Goal: Transaction & Acquisition: Purchase product/service

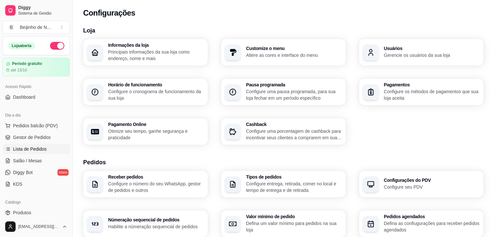
click at [29, 148] on span "Lista de Pedidos" at bounding box center [30, 149] width 34 height 7
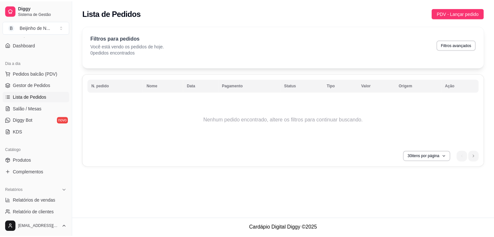
scroll to position [53, 0]
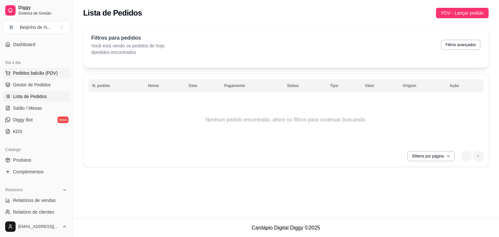
click at [56, 71] on button "Pedidos balcão (PDV)" at bounding box center [36, 73] width 67 height 10
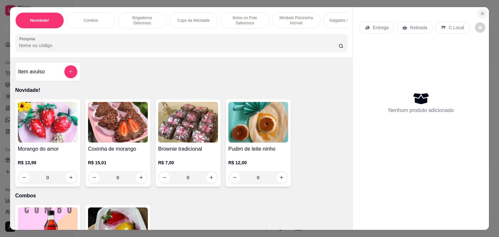
click at [481, 13] on icon "Close" at bounding box center [482, 13] width 5 height 5
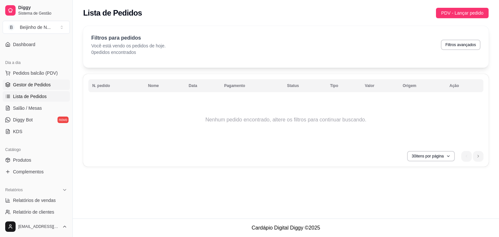
click at [40, 84] on span "Gestor de Pedidos" at bounding box center [32, 85] width 38 height 7
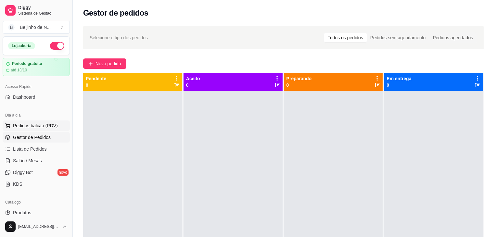
click at [35, 127] on span "Pedidos balcão (PDV)" at bounding box center [35, 126] width 45 height 7
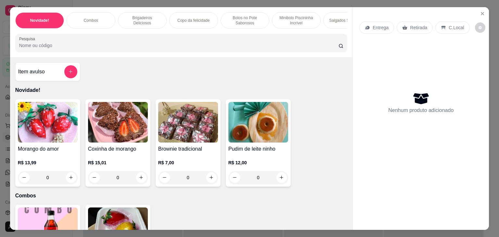
click at [68, 184] on div "0" at bounding box center [48, 177] width 60 height 13
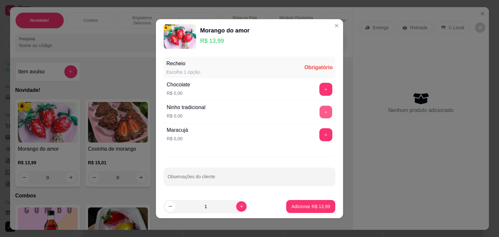
click at [323, 110] on button "+" at bounding box center [326, 112] width 13 height 13
click at [323, 144] on div "Maracujá R$ 0,00 +" at bounding box center [250, 135] width 172 height 23
click at [321, 136] on button "+" at bounding box center [326, 134] width 13 height 13
click at [322, 85] on button "+" at bounding box center [326, 89] width 13 height 13
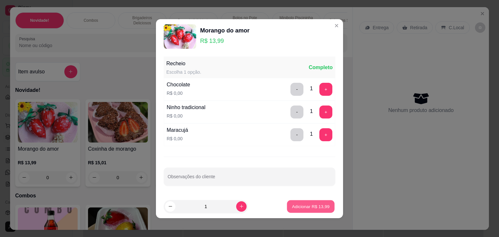
click at [300, 210] on button "Adicionar R$ 13,99" at bounding box center [311, 206] width 48 height 13
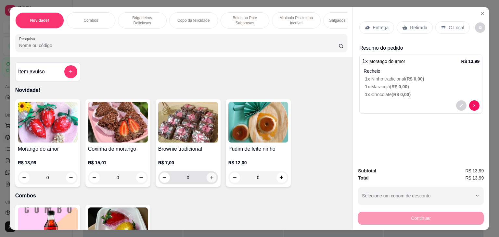
click at [207, 176] on button "increase-product-quantity" at bounding box center [211, 178] width 10 height 10
type input "1"
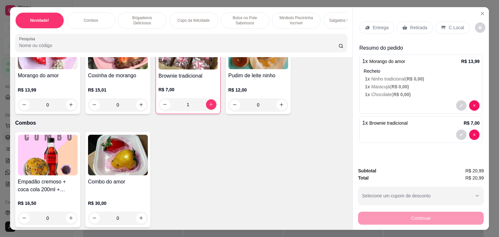
scroll to position [74, 0]
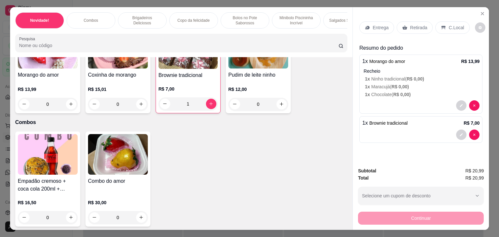
click at [68, 219] on div "0" at bounding box center [48, 217] width 60 height 13
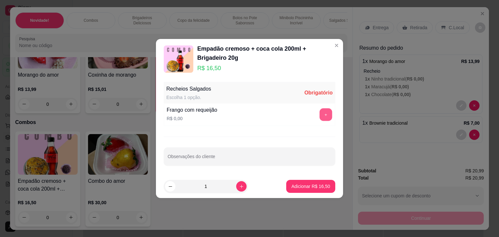
click at [324, 116] on button "+" at bounding box center [326, 115] width 13 height 13
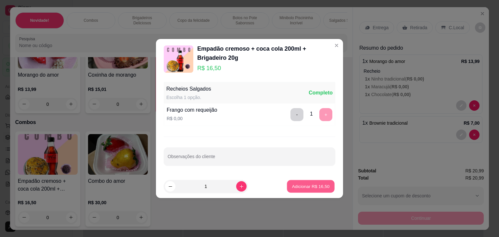
click at [320, 193] on button "Adicionar R$ 16,50" at bounding box center [311, 186] width 48 height 13
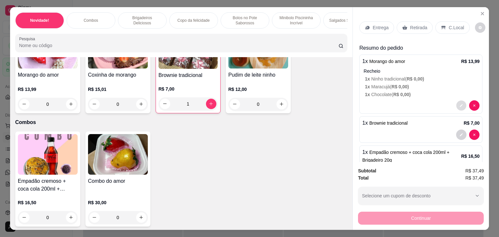
click at [460, 105] on icon "decrease-product-quantity" at bounding box center [462, 106] width 4 height 4
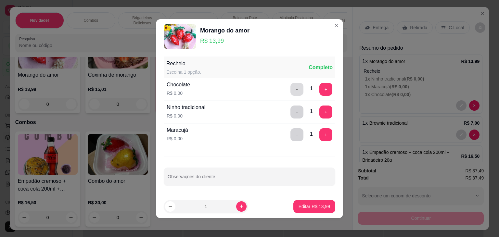
click at [294, 94] on button "-" at bounding box center [297, 89] width 13 height 13
click at [291, 134] on button "-" at bounding box center [297, 134] width 13 height 13
click at [306, 203] on p "Editar R$ 13,99" at bounding box center [314, 206] width 31 height 6
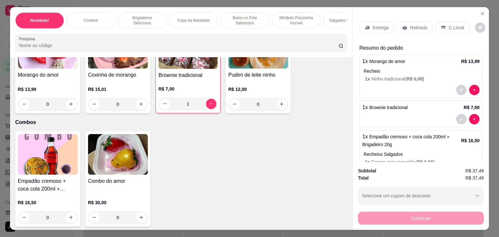
click at [68, 108] on div "0" at bounding box center [48, 104] width 60 height 13
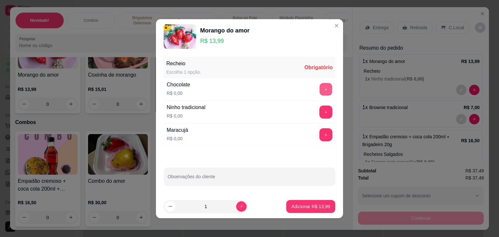
click at [321, 91] on button "+" at bounding box center [326, 89] width 13 height 13
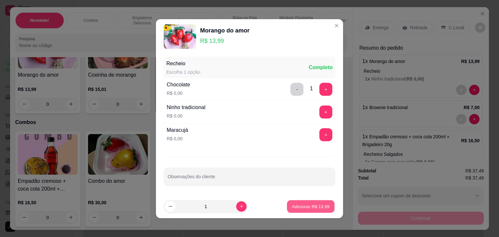
click at [301, 203] on button "Adicionar R$ 13,99" at bounding box center [311, 206] width 48 height 13
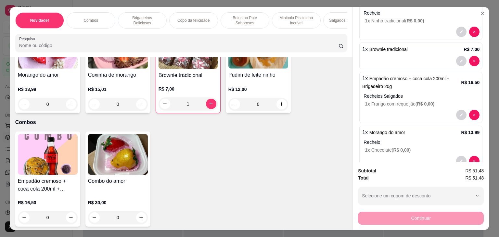
scroll to position [74, 0]
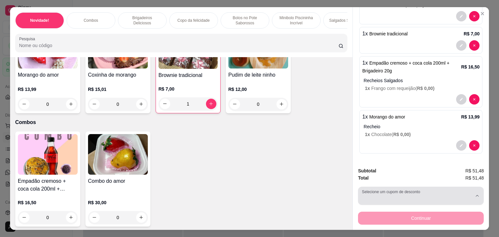
click at [398, 195] on div "button" at bounding box center [417, 196] width 110 height 13
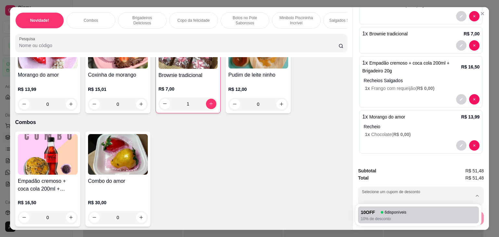
click at [396, 151] on div "Resumo do pedido 1 x Morango do amor R$ 13,99 Recheio 1 x Ninho tradicional ( R…" at bounding box center [421, 63] width 123 height 186
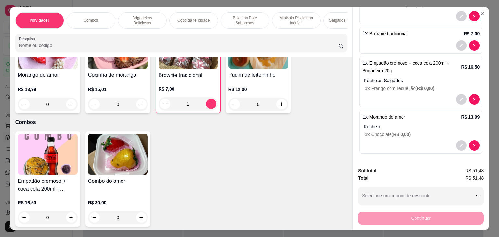
click at [391, 215] on div "Continuar" at bounding box center [421, 217] width 126 height 15
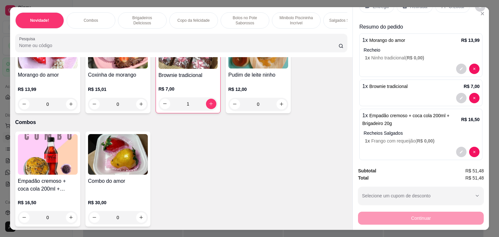
scroll to position [0, 0]
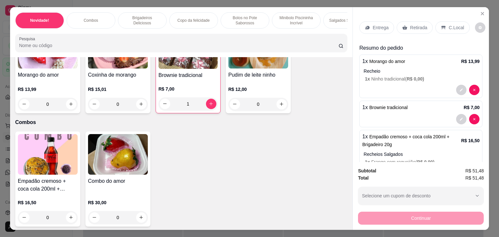
click at [384, 26] on p "Entrega" at bounding box center [381, 27] width 16 height 7
click at [410, 28] on p "Retirada" at bounding box center [418, 27] width 17 height 7
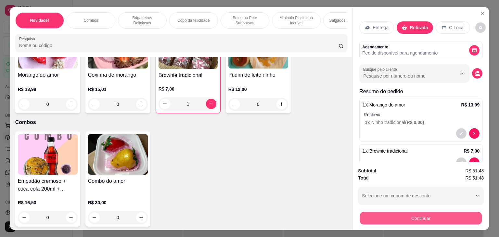
click at [401, 215] on button "Continuar" at bounding box center [421, 218] width 122 height 13
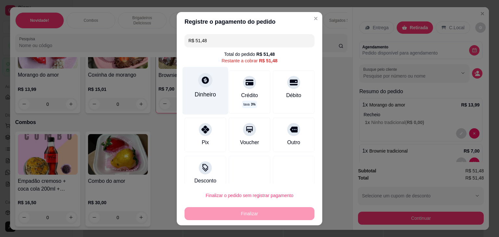
click at [198, 91] on div "Dinheiro" at bounding box center [205, 94] width 21 height 8
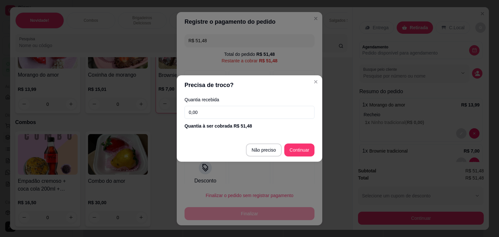
click at [230, 110] on input "0,00" at bounding box center [250, 112] width 130 height 13
drag, startPoint x: 230, startPoint y: 110, endPoint x: 120, endPoint y: 109, distance: 109.9
click at [120, 109] on div "Precisa de troco? Quantia recebida 0,00 Quantia à ser cobrada R$ 51,48 Não prec…" at bounding box center [249, 118] width 499 height 237
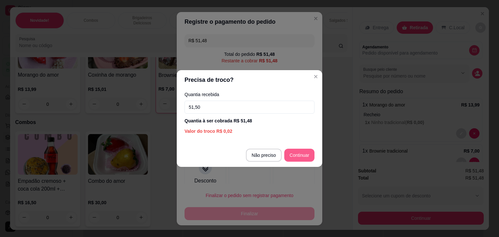
type input "51,50"
type input "R$ 0,00"
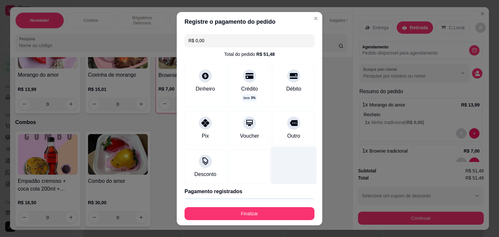
drag, startPoint x: 307, startPoint y: 155, endPoint x: 284, endPoint y: 176, distance: 30.4
click at [284, 176] on div "R$ 0,00 Total do pedido R$ 51,48 Dinheiro Crédito taxa 3 % Débito Pix Voucher O…" at bounding box center [250, 116] width 146 height 168
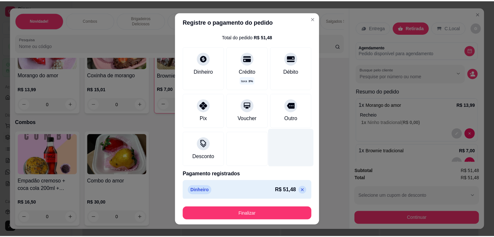
scroll to position [20, 0]
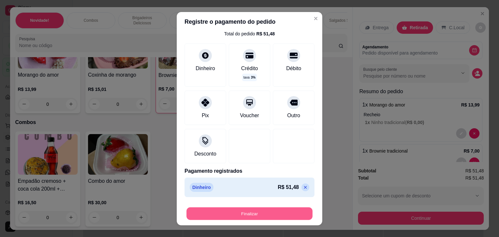
click at [275, 215] on button "Finalizar" at bounding box center [250, 213] width 126 height 13
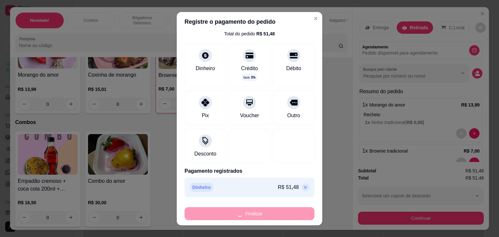
type input "0"
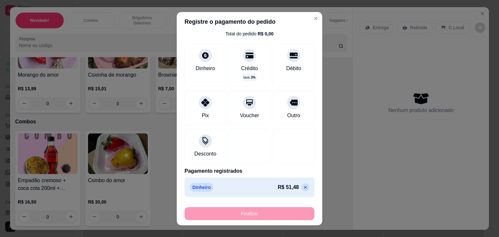
type input "-R$ 51,48"
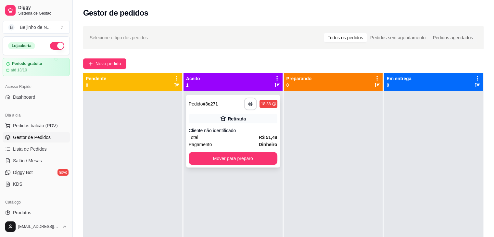
click at [246, 99] on button "button" at bounding box center [250, 104] width 13 height 13
click at [253, 101] on button "button" at bounding box center [250, 104] width 13 height 13
click at [267, 161] on button "Mover para preparo" at bounding box center [233, 158] width 89 height 13
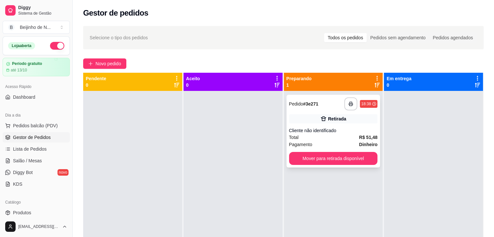
click at [341, 106] on div "**********" at bounding box center [333, 104] width 89 height 13
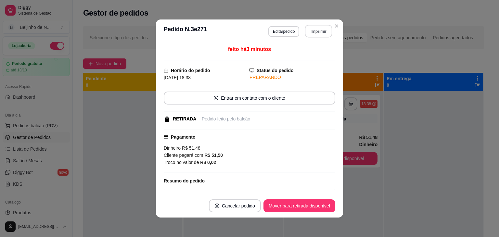
click at [311, 30] on button "Imprimir" at bounding box center [318, 31] width 27 height 13
click at [228, 205] on button "Cancelar pedido" at bounding box center [235, 206] width 50 height 13
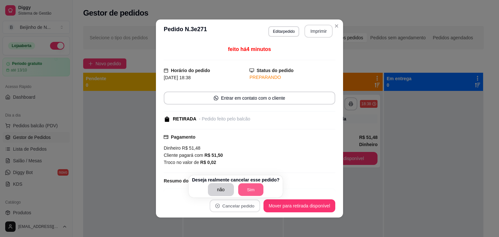
click at [238, 190] on button "Sim" at bounding box center [250, 190] width 25 height 13
